Goal: Complete application form: Complete application form

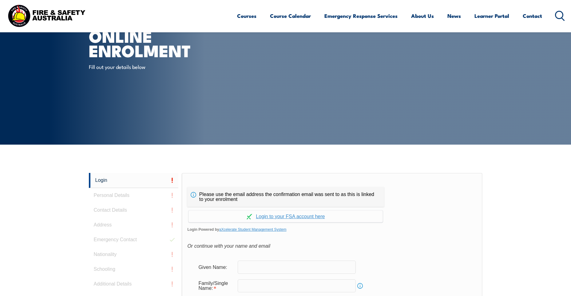
scroll to position [164, 0]
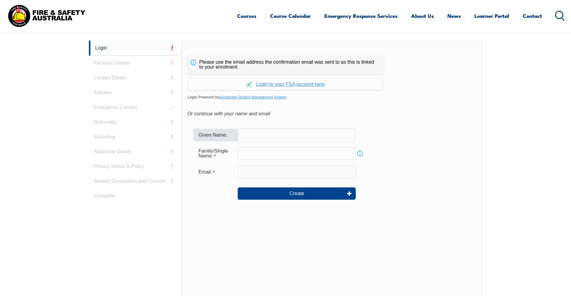
click at [244, 134] on input "text" at bounding box center [297, 134] width 118 height 13
type input "[PERSON_NAME]"
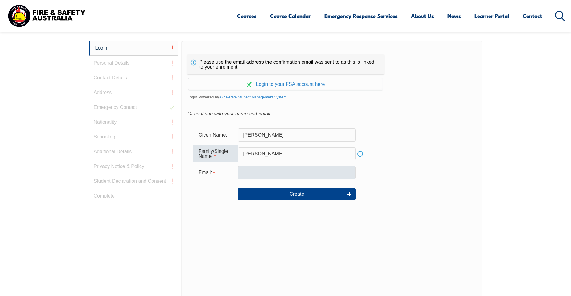
type input "[PERSON_NAME]"
click at [274, 174] on input "email" at bounding box center [297, 172] width 118 height 13
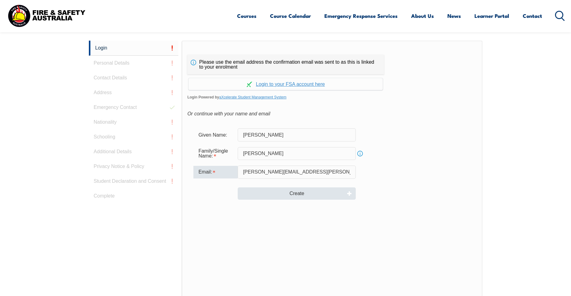
type input "[PERSON_NAME][EMAIL_ADDRESS][PERSON_NAME][DOMAIN_NAME]"
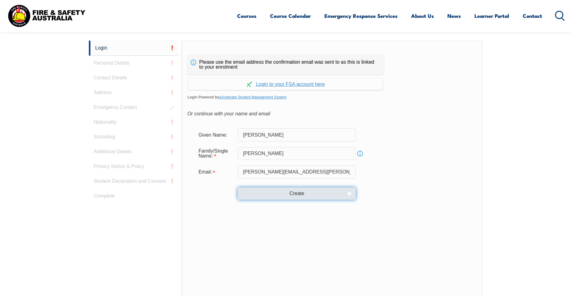
click at [285, 195] on button "Create" at bounding box center [297, 193] width 118 height 12
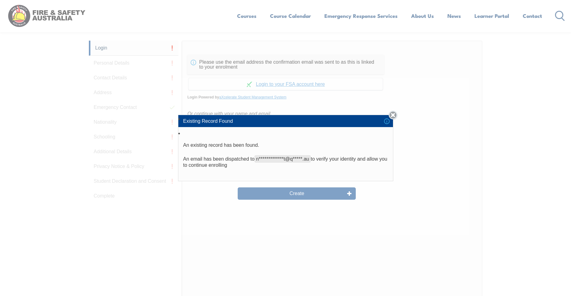
click at [397, 116] on link "Close" at bounding box center [392, 115] width 9 height 9
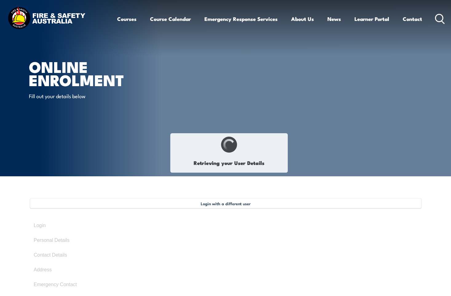
select select "Mrs"
type input "[PERSON_NAME]"
type input "[DATE]"
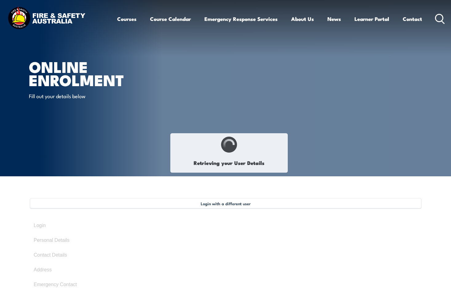
type input "27HMXJGGS6"
select select "F"
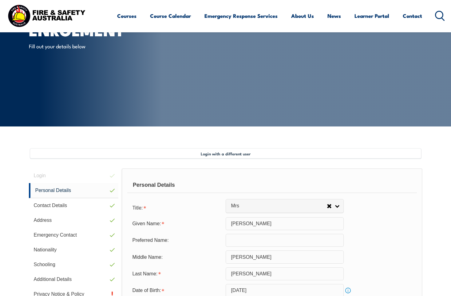
scroll to position [167, 0]
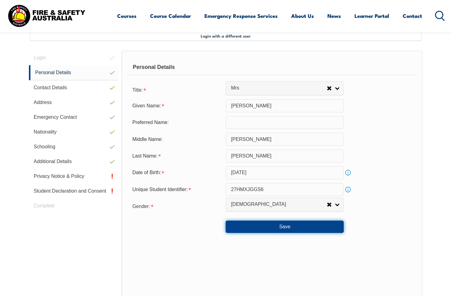
click at [297, 225] on button "Save" at bounding box center [285, 226] width 118 height 12
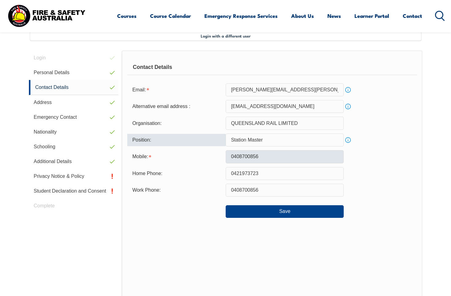
type input "Station Master"
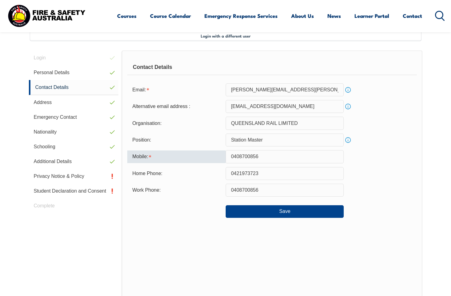
click at [267, 155] on input "0408700856" at bounding box center [285, 156] width 118 height 13
click at [239, 210] on button "Save" at bounding box center [285, 211] width 118 height 12
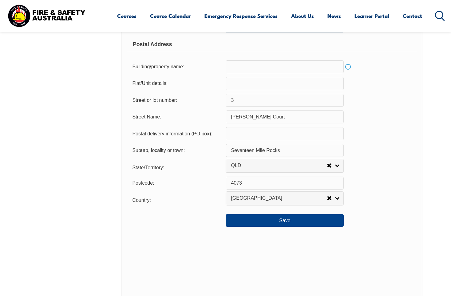
scroll to position [413, 0]
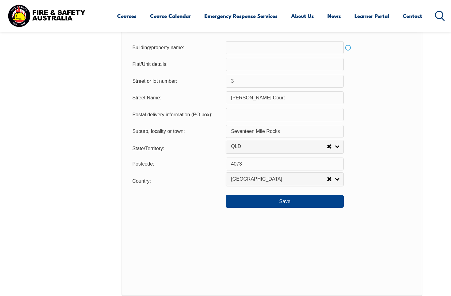
click at [290, 207] on div "Usual Residential Address Please provide the physical address (street number an…" at bounding box center [272, 50] width 300 height 491
click at [291, 204] on button "Save" at bounding box center [285, 201] width 118 height 12
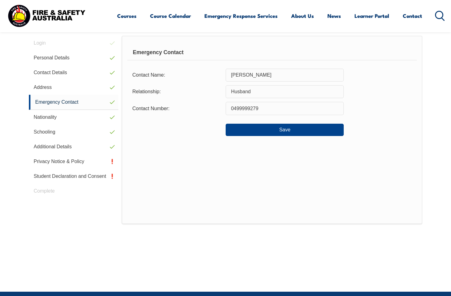
scroll to position [167, 0]
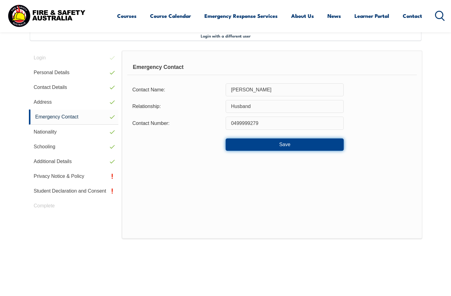
click at [277, 148] on button "Save" at bounding box center [285, 144] width 118 height 12
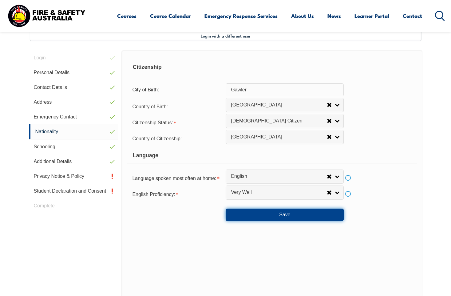
click at [286, 218] on button "Save" at bounding box center [285, 214] width 118 height 12
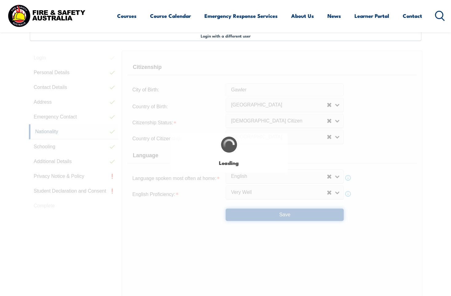
select select "true"
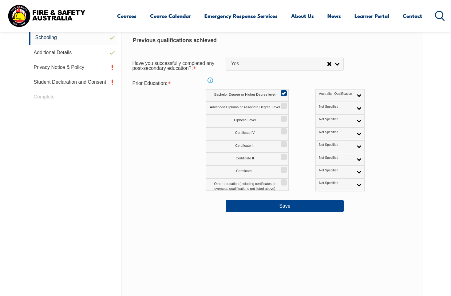
scroll to position [290, 0]
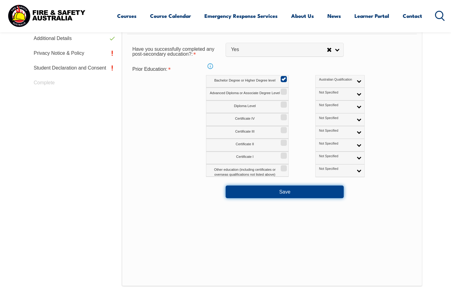
click at [281, 197] on button "Save" at bounding box center [285, 191] width 118 height 12
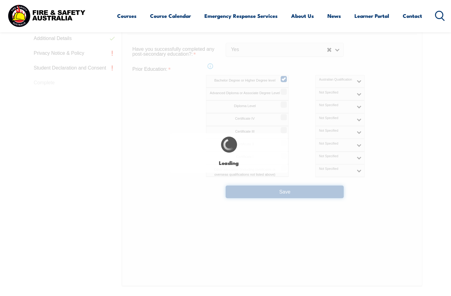
select select "false"
select select "true"
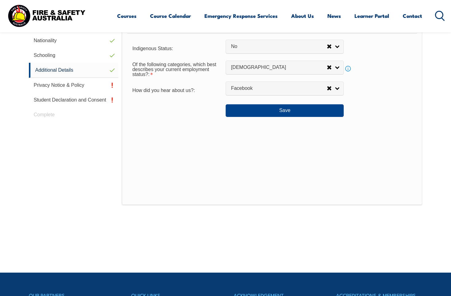
scroll to position [167, 0]
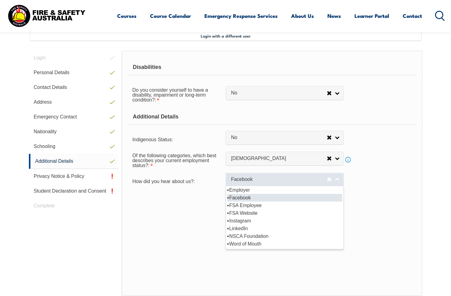
click at [333, 181] on link "Facebook" at bounding box center [285, 179] width 118 height 14
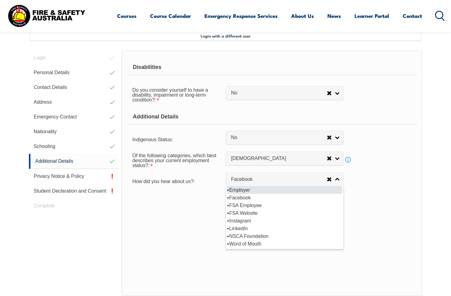
click at [241, 191] on li "Employer" at bounding box center [284, 190] width 115 height 8
select select "8019"
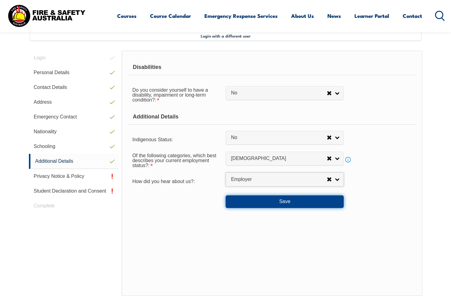
click at [292, 200] on button "Save" at bounding box center [285, 201] width 118 height 12
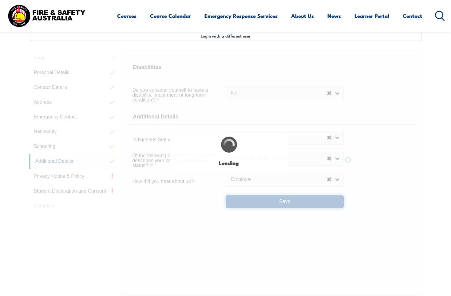
select select "false"
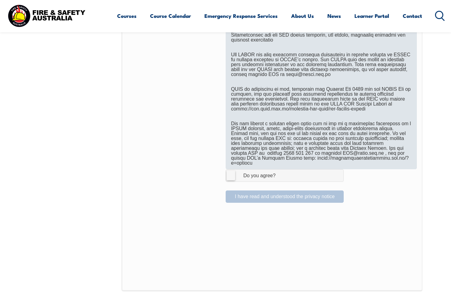
scroll to position [352, 0]
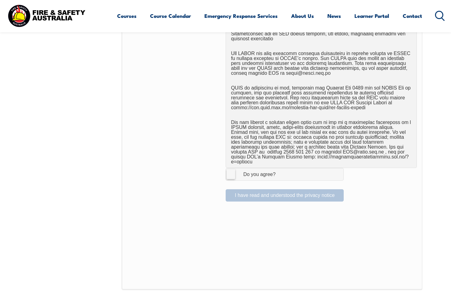
click at [231, 168] on label "I Agree Do you agree?" at bounding box center [285, 174] width 118 height 12
click at [280, 168] on input "I Agree Do you agree?" at bounding box center [285, 174] width 10 height 12
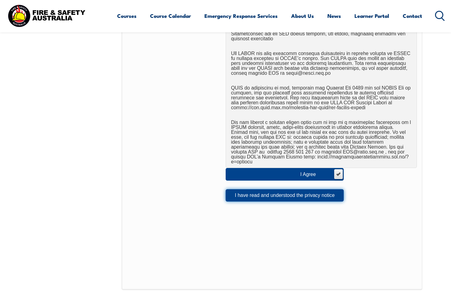
click at [254, 192] on button "I have read and understood the privacy notice" at bounding box center [285, 195] width 118 height 12
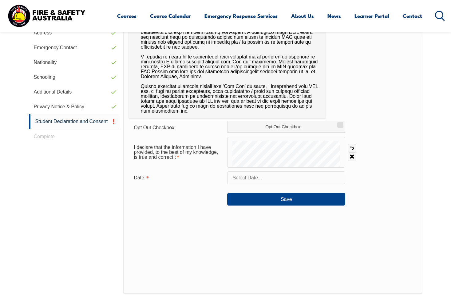
scroll to position [167, 0]
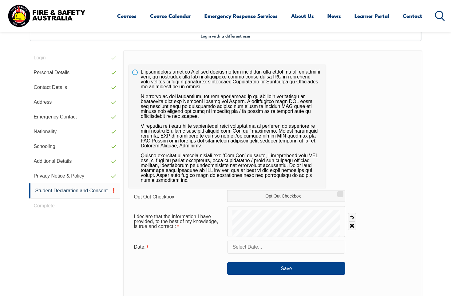
click at [342, 246] on input "text" at bounding box center [286, 246] width 118 height 13
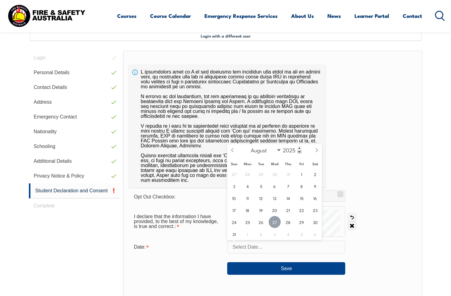
click at [278, 223] on span "27" at bounding box center [275, 222] width 12 height 12
type input "[DATE]"
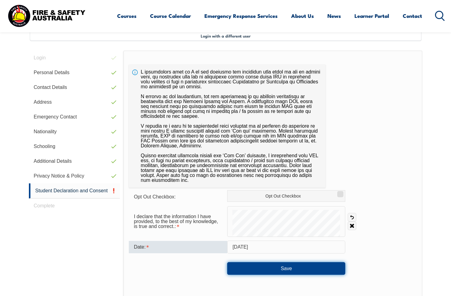
click at [270, 269] on button "Save" at bounding box center [286, 268] width 118 height 12
